Goal: Information Seeking & Learning: Learn about a topic

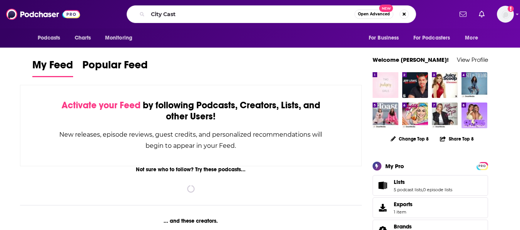
type input "City Cast"
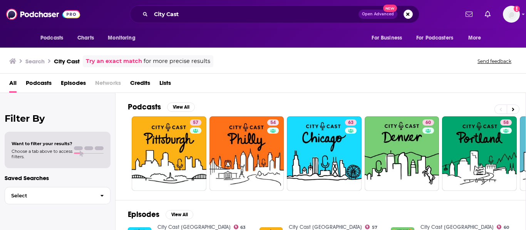
click at [109, 86] on span "Networks" at bounding box center [108, 85] width 26 height 16
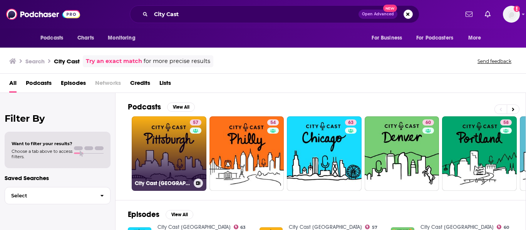
click at [152, 134] on link "57 City Cast [GEOGRAPHIC_DATA]" at bounding box center [169, 154] width 75 height 75
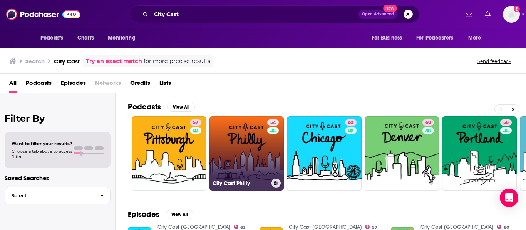
click at [269, 149] on div "54" at bounding box center [273, 149] width 13 height 59
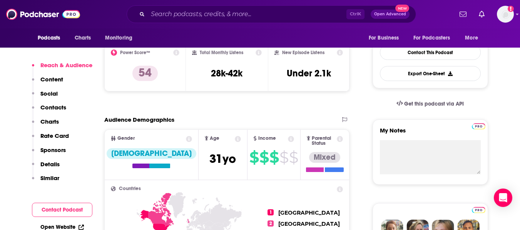
scroll to position [154, 0]
